Goal: Transaction & Acquisition: Download file/media

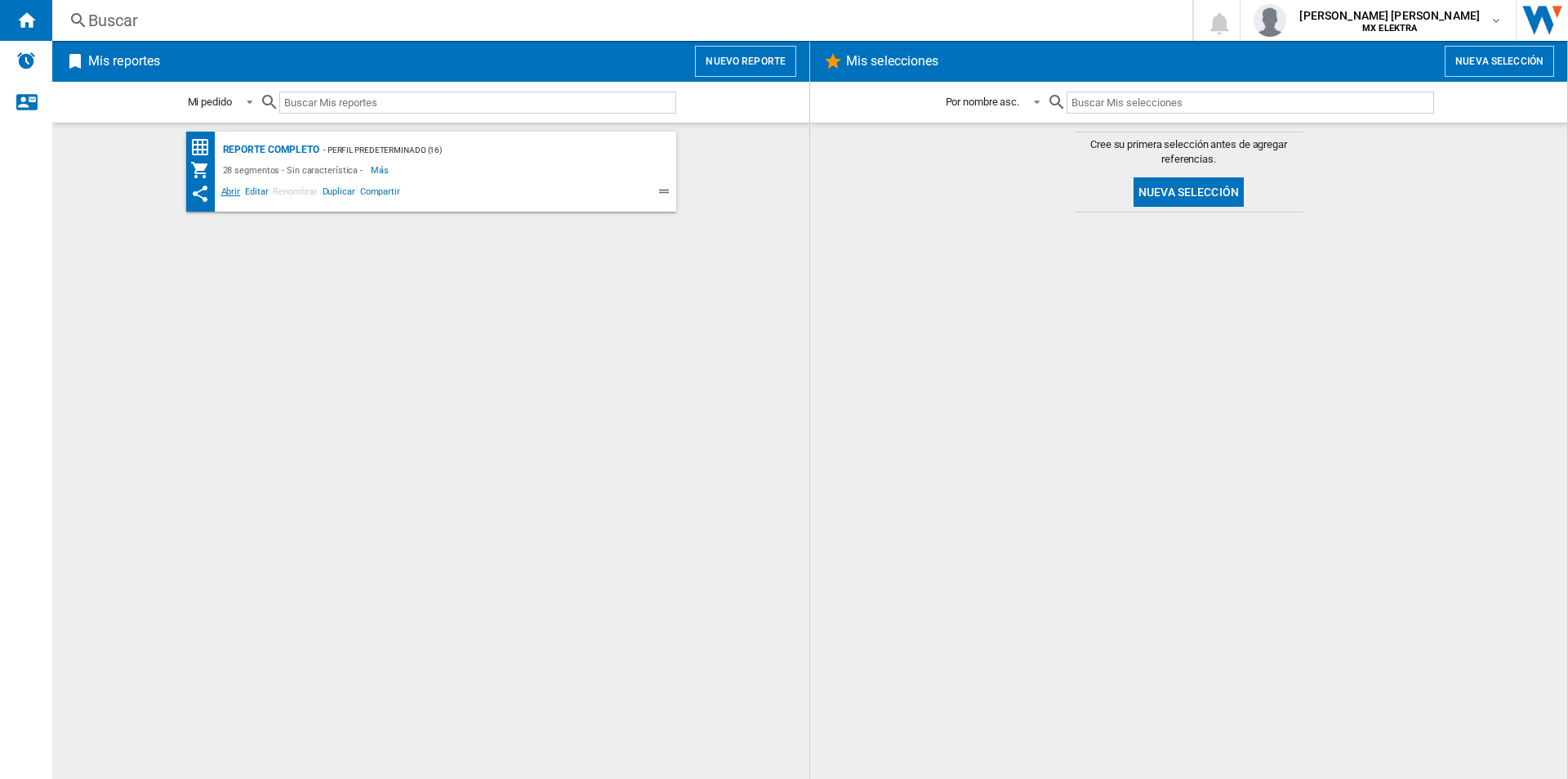
click at [229, 193] on span "Abrir" at bounding box center [232, 194] width 25 height 20
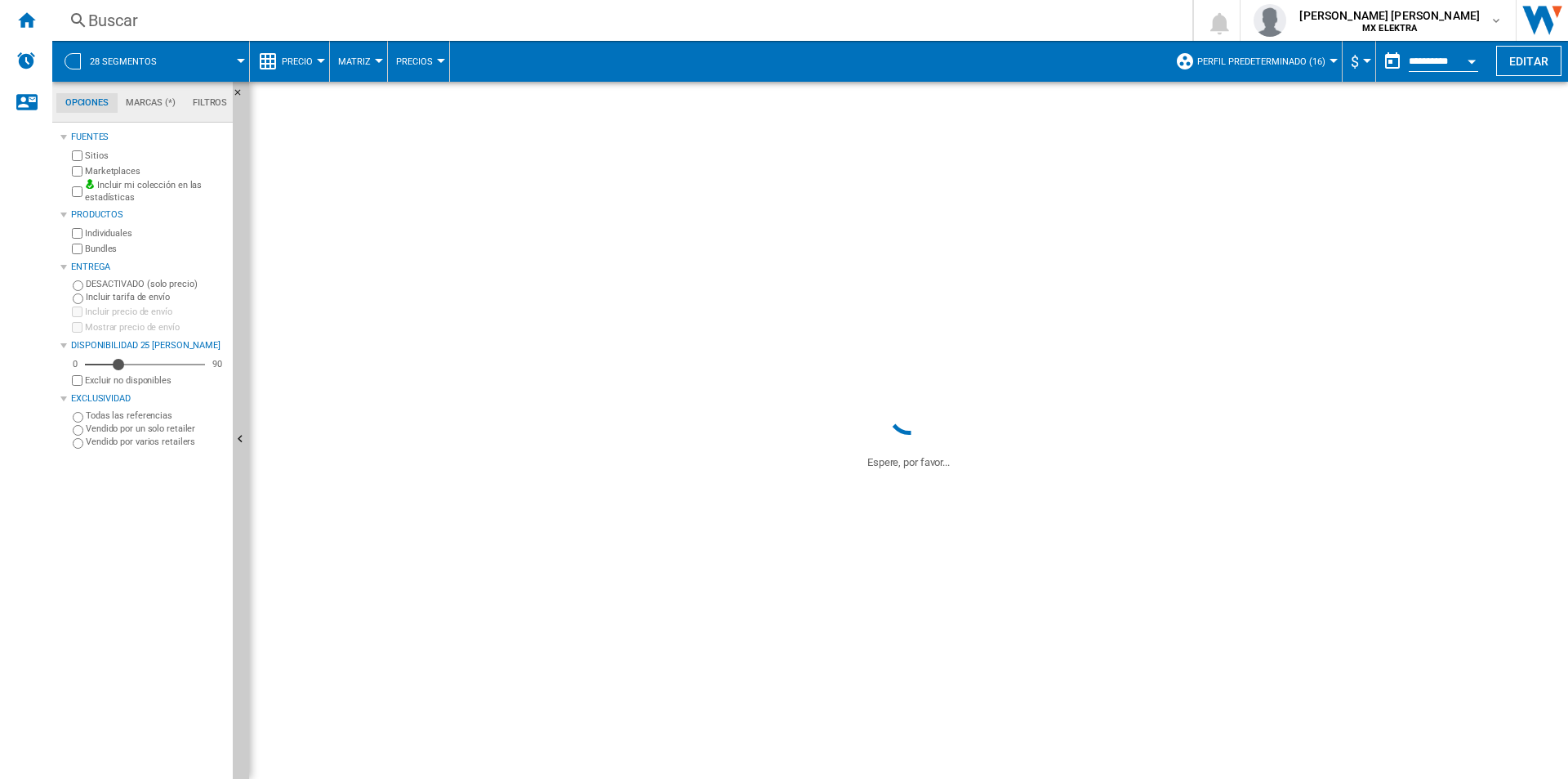
click at [1479, 56] on button "Open calendar" at bounding box center [1471, 59] width 29 height 29
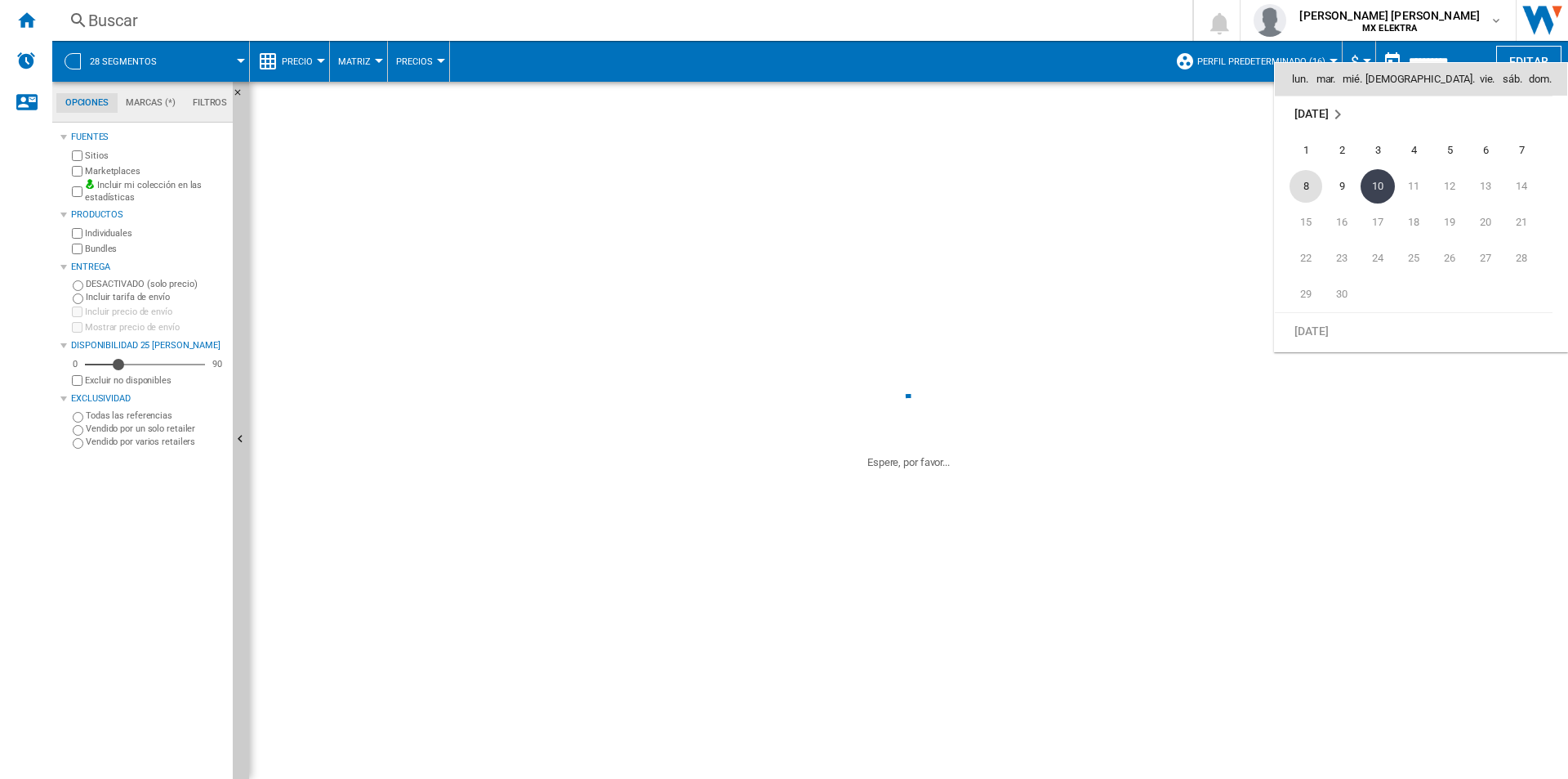
click at [1313, 171] on span "8" at bounding box center [1305, 186] width 33 height 33
type input "**********"
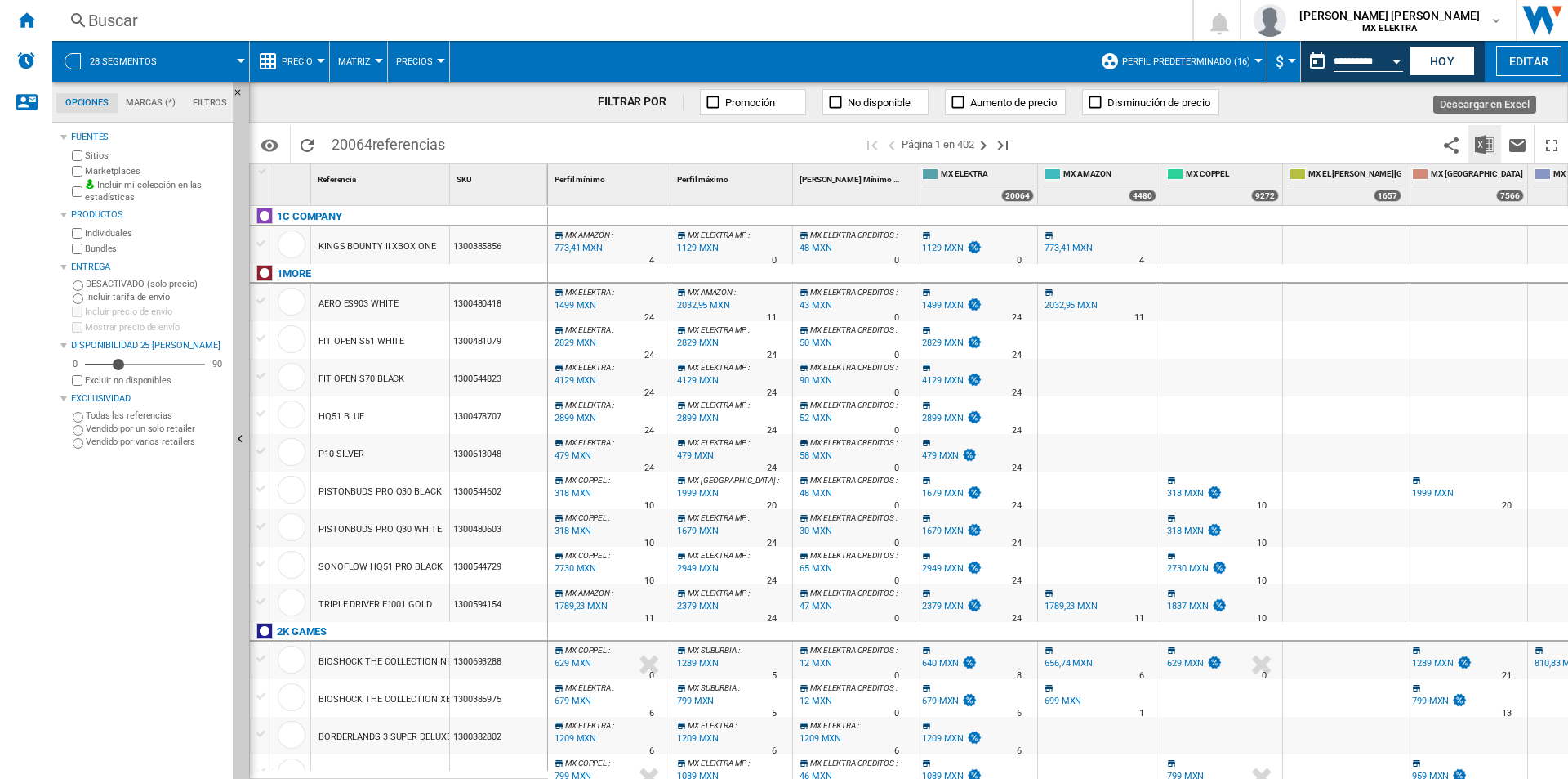
click at [1485, 146] on img "Descargar en Excel" at bounding box center [1485, 145] width 20 height 20
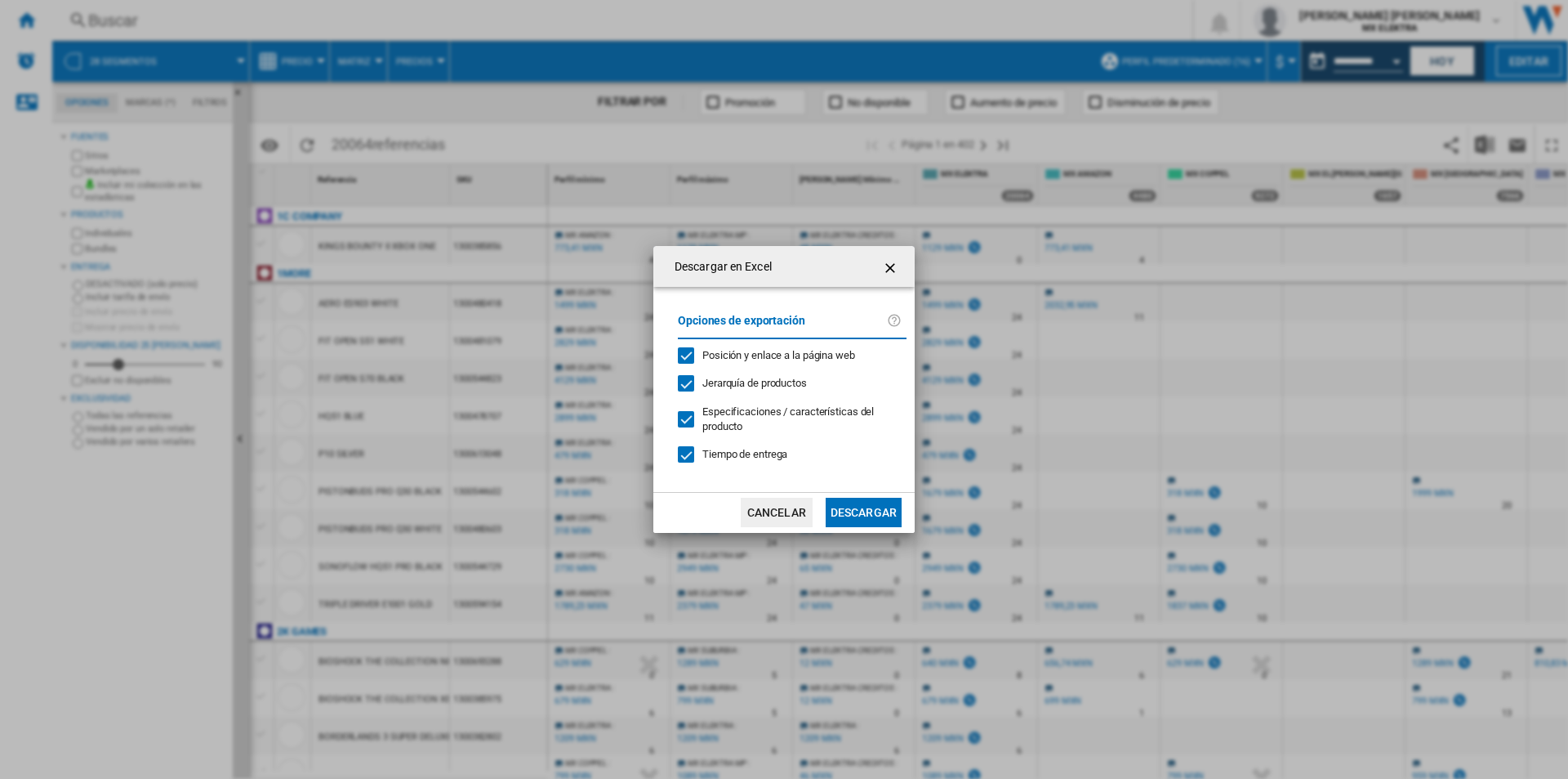
click at [868, 505] on button "Descargar" at bounding box center [864, 512] width 76 height 29
